Goal: Transaction & Acquisition: Book appointment/travel/reservation

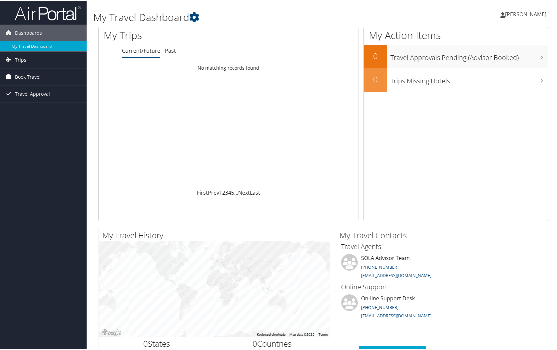
click at [31, 76] on span "Book Travel" at bounding box center [28, 76] width 26 height 17
click at [32, 98] on link "Book/Manage Online Trips" at bounding box center [43, 99] width 87 height 10
